Goal: Information Seeking & Learning: Learn about a topic

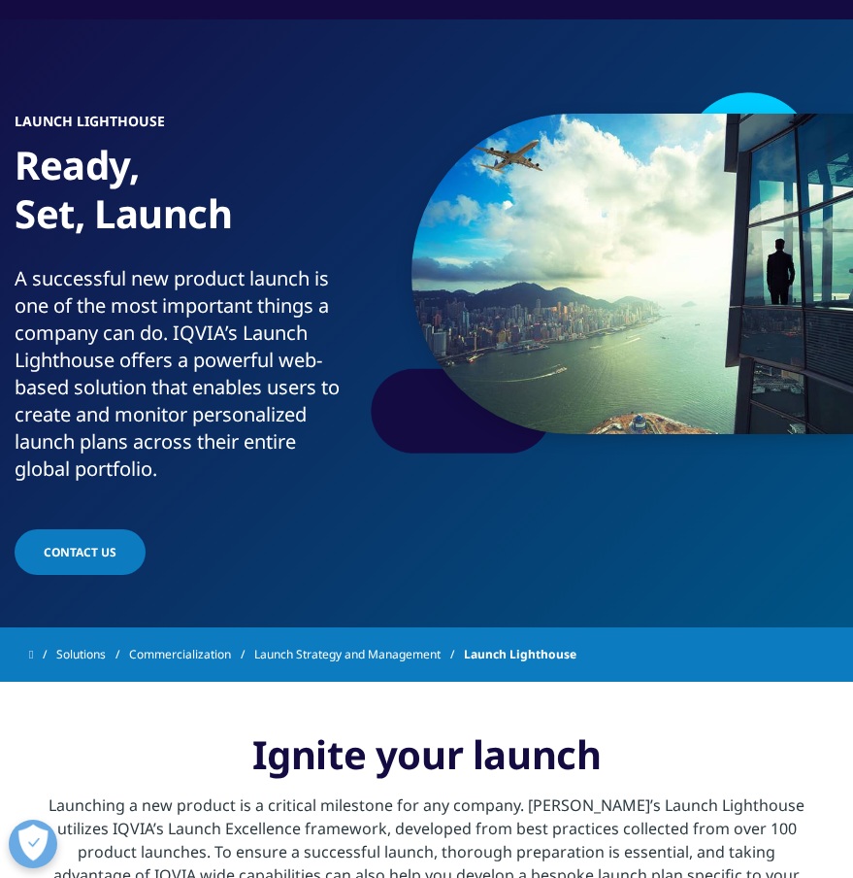
scroll to position [62, 0]
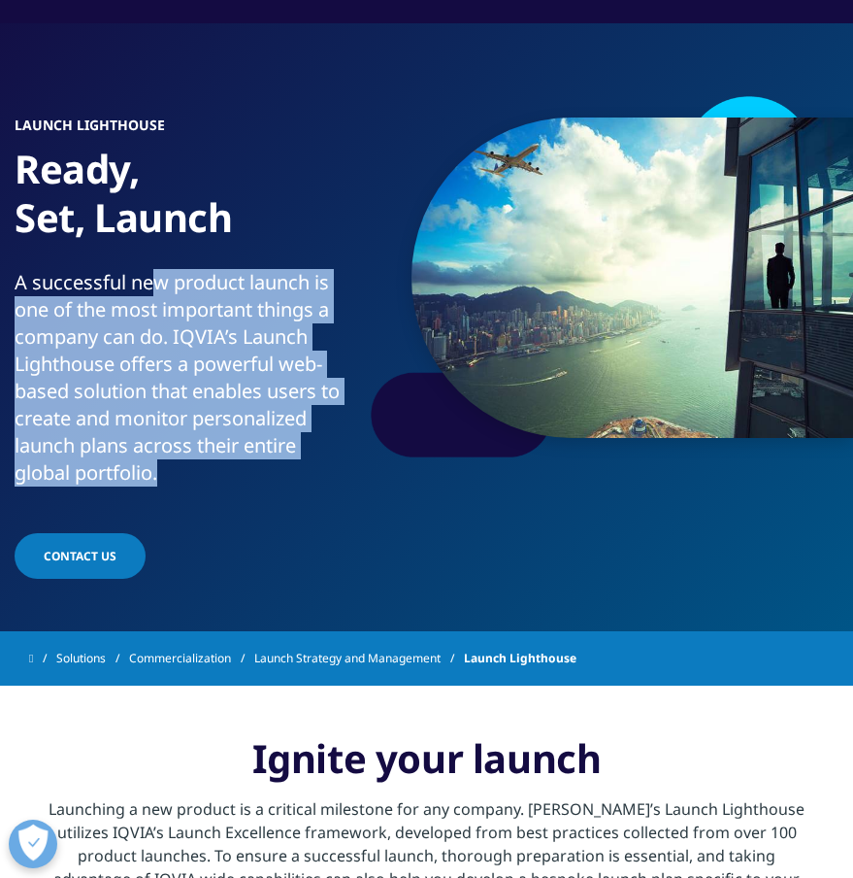
drag, startPoint x: 149, startPoint y: 280, endPoint x: 169, endPoint y: 465, distance: 186.5
click at [171, 469] on p "A successful new product launch is one of the most important things a company c…" at bounding box center [187, 383] width 344 height 229
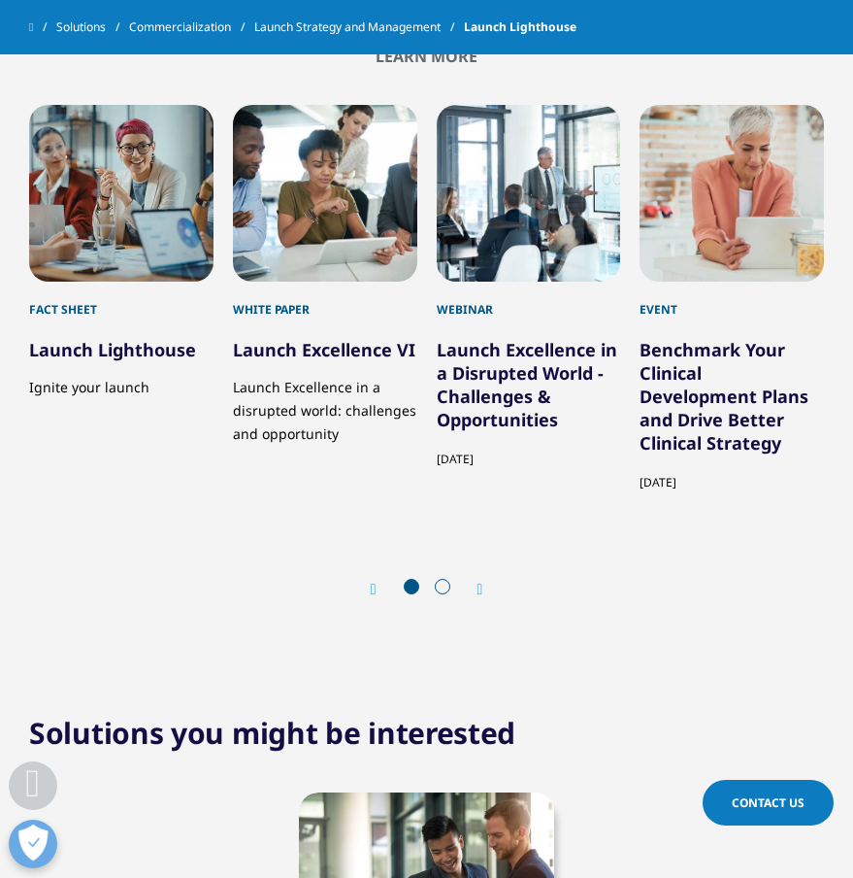
scroll to position [2730, 0]
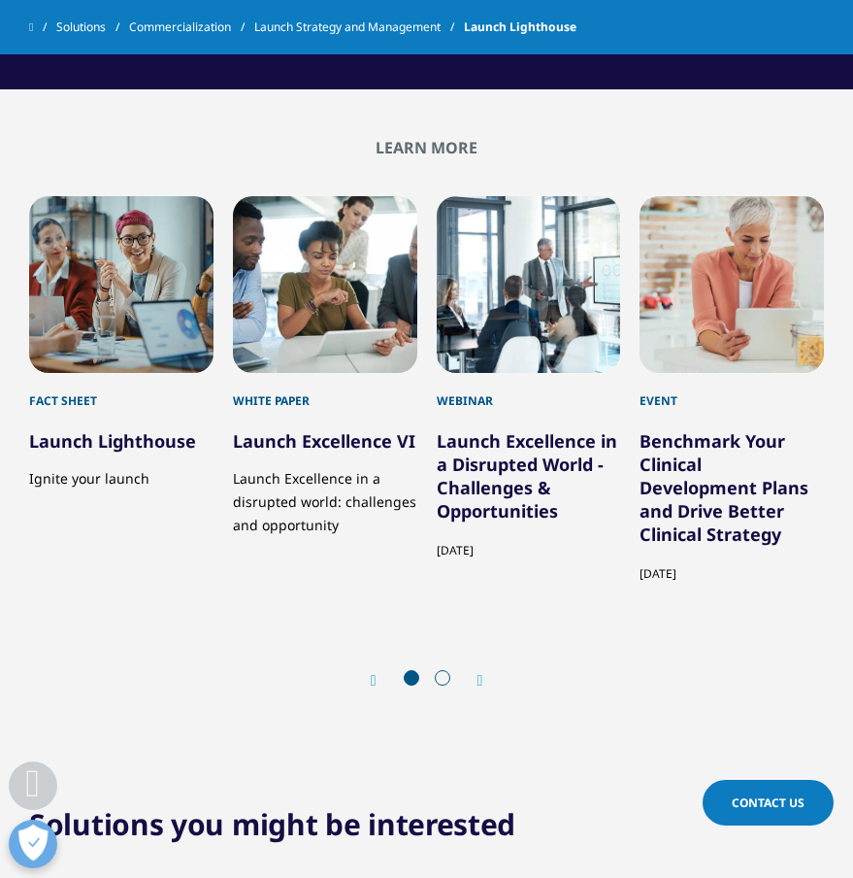
click at [479, 674] on icon "Next slide" at bounding box center [481, 681] width 6 height 16
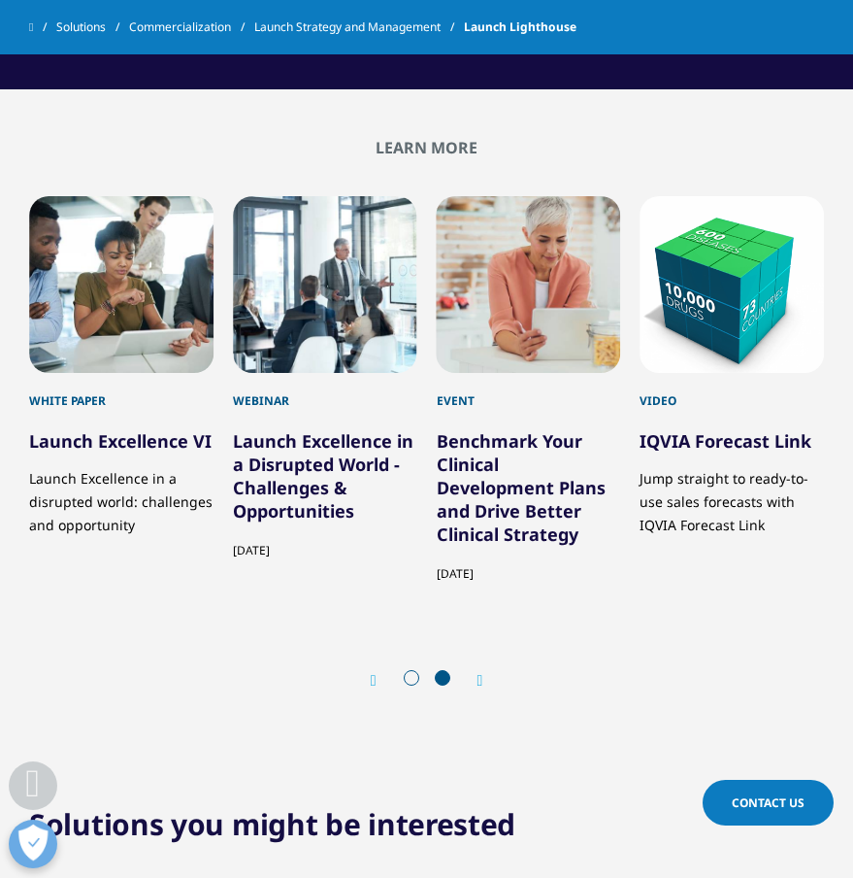
click at [377, 676] on div "Prev" at bounding box center [383, 680] width 25 height 18
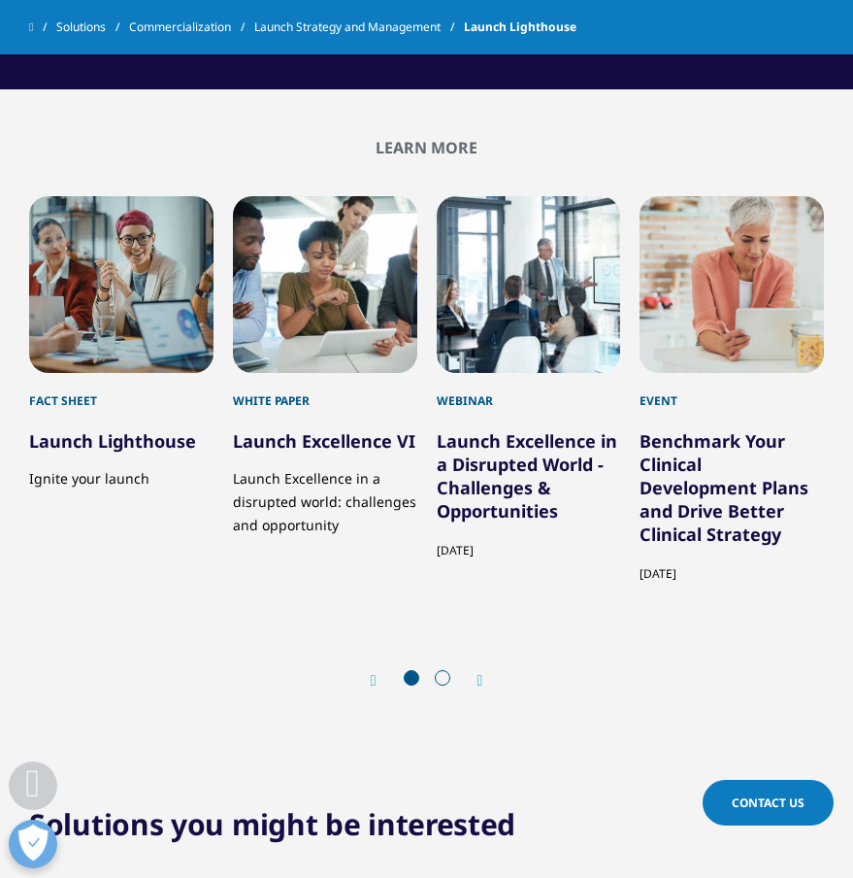
click at [315, 438] on link "Launch Excellence VI" at bounding box center [324, 440] width 182 height 23
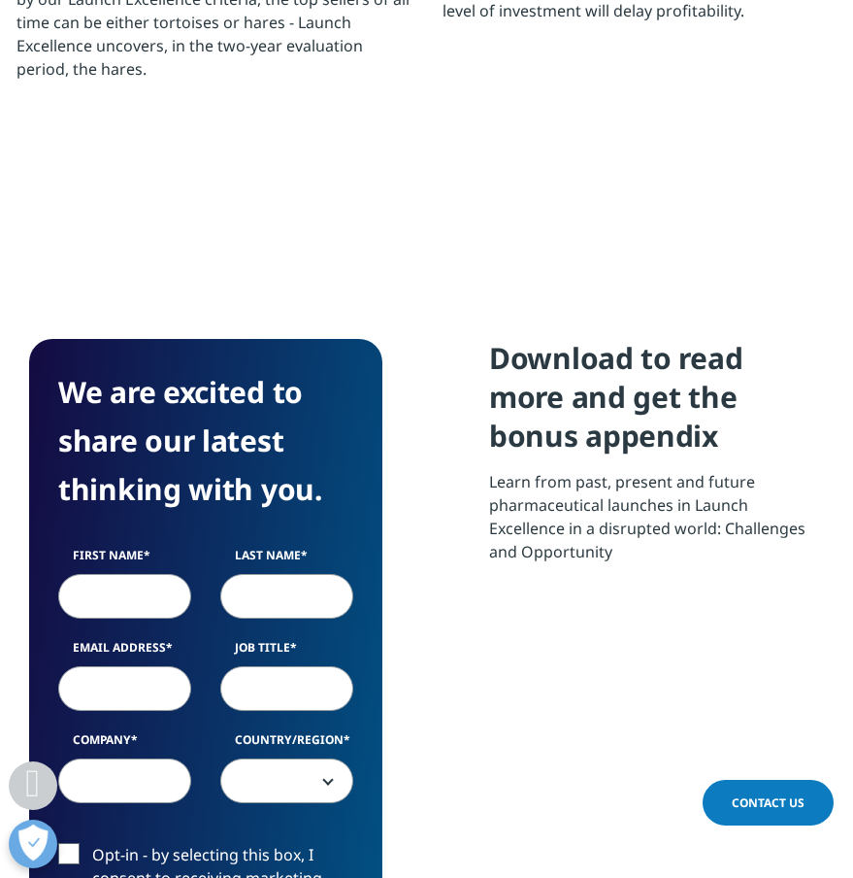
scroll to position [4330, 0]
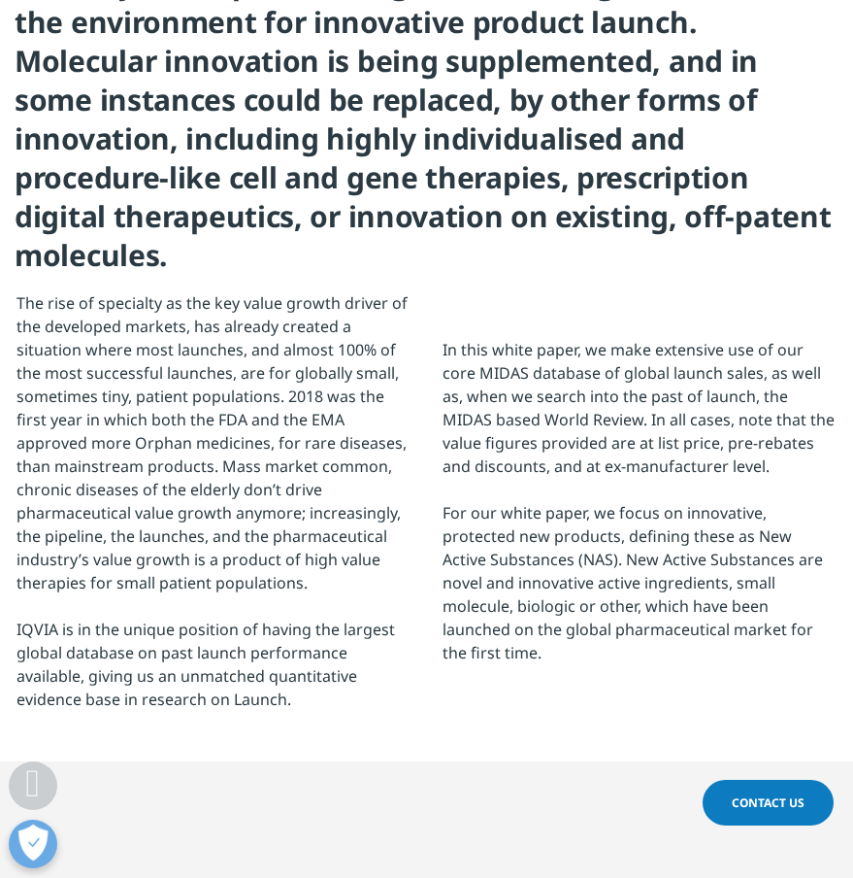
scroll to position [1283, 0]
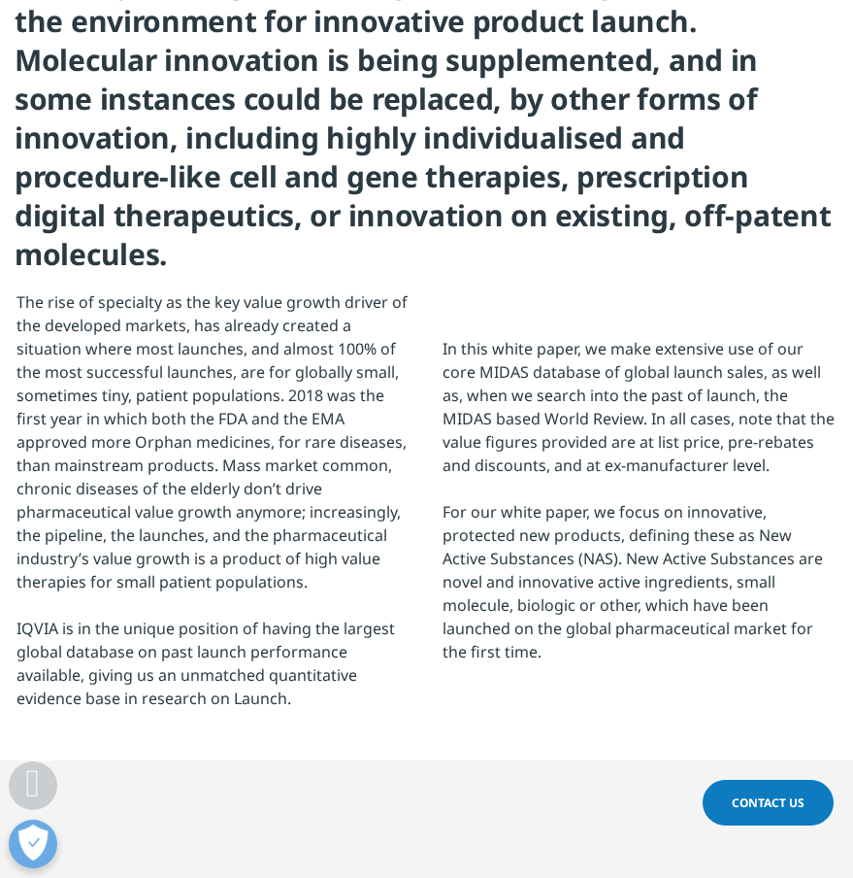
click at [261, 700] on td "The rise of specialty as the key value growth driver of the developed markets, …" at bounding box center [214, 499] width 424 height 419
drag, startPoint x: 283, startPoint y: 700, endPoint x: 91, endPoint y: 669, distance: 194.7
click at [91, 670] on td "The rise of specialty as the key value growth driver of the developed markets, …" at bounding box center [214, 499] width 424 height 419
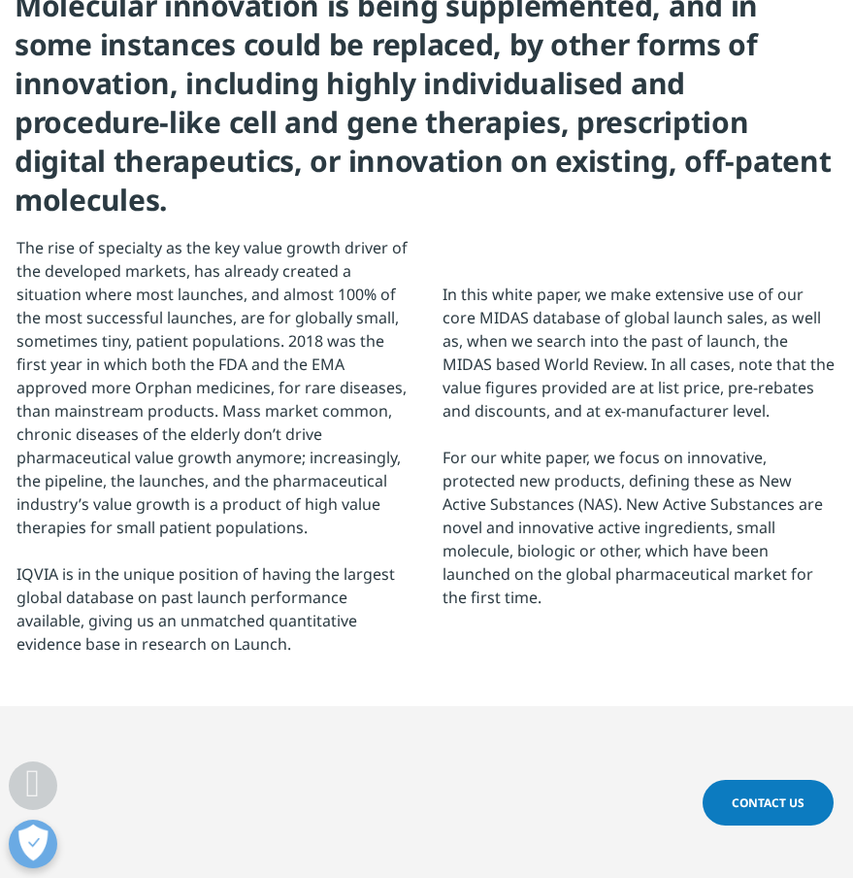
scroll to position [1121, 0]
